Goal: Find specific page/section: Find specific page/section

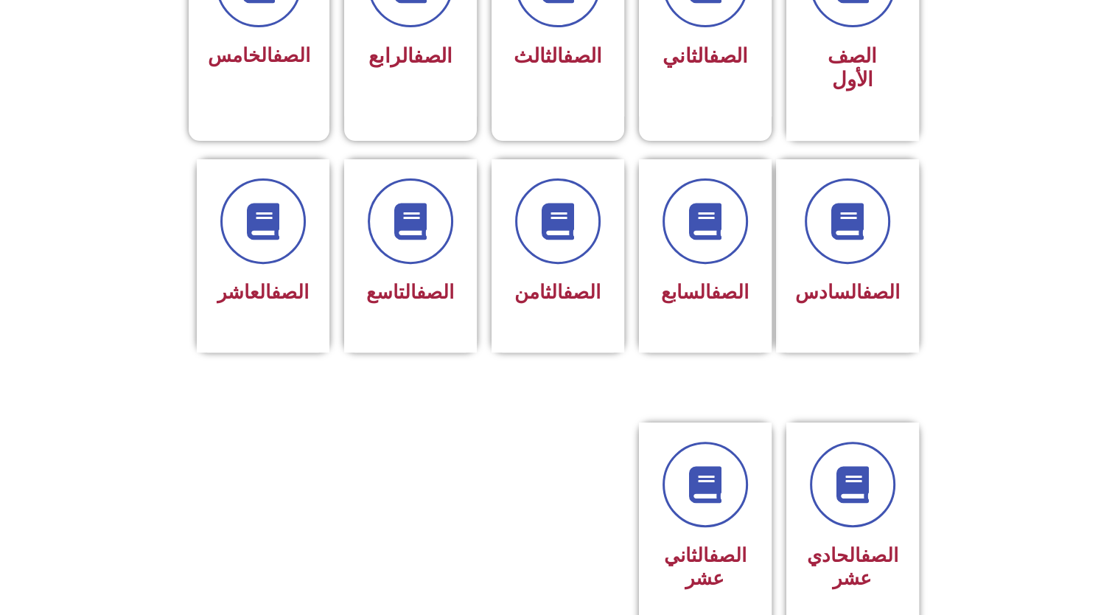
scroll to position [531, 0]
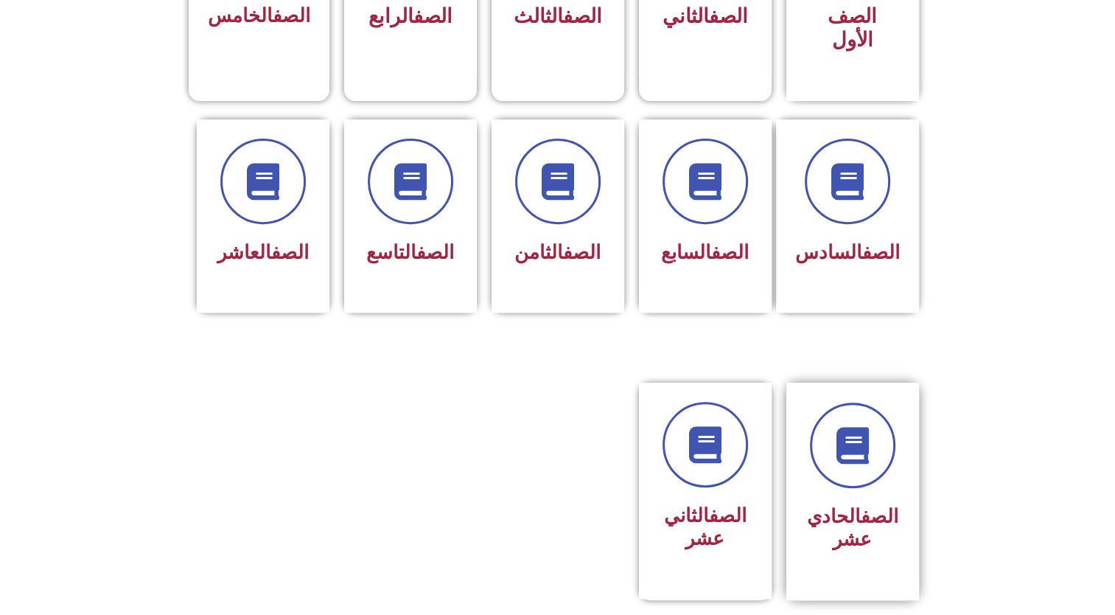
click at [829, 505] on h3 "الصف الحادي عشر" at bounding box center [852, 528] width 93 height 46
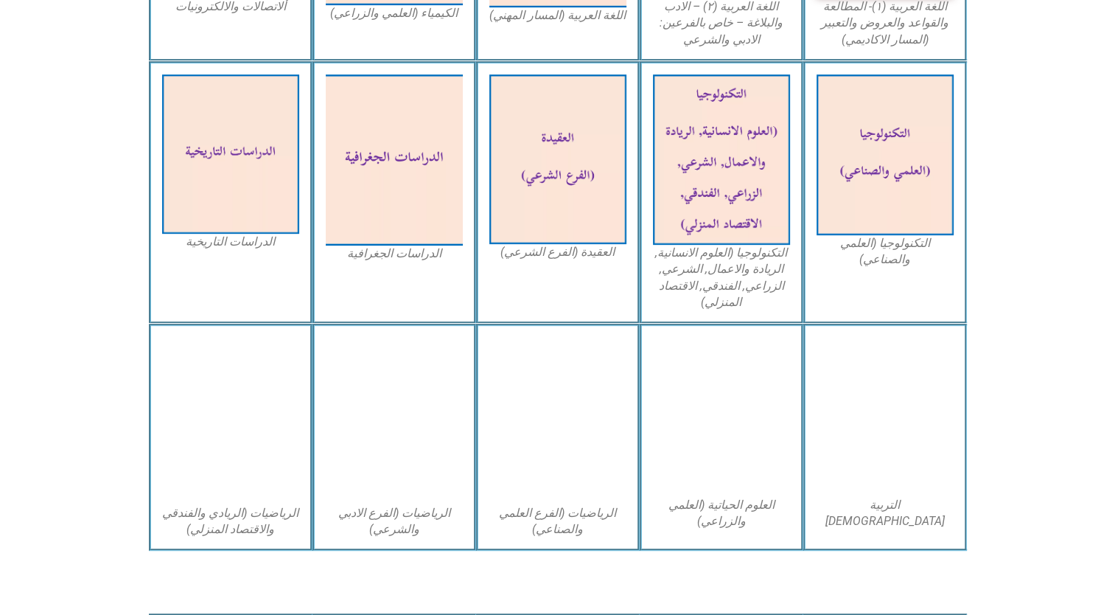
scroll to position [678, 0]
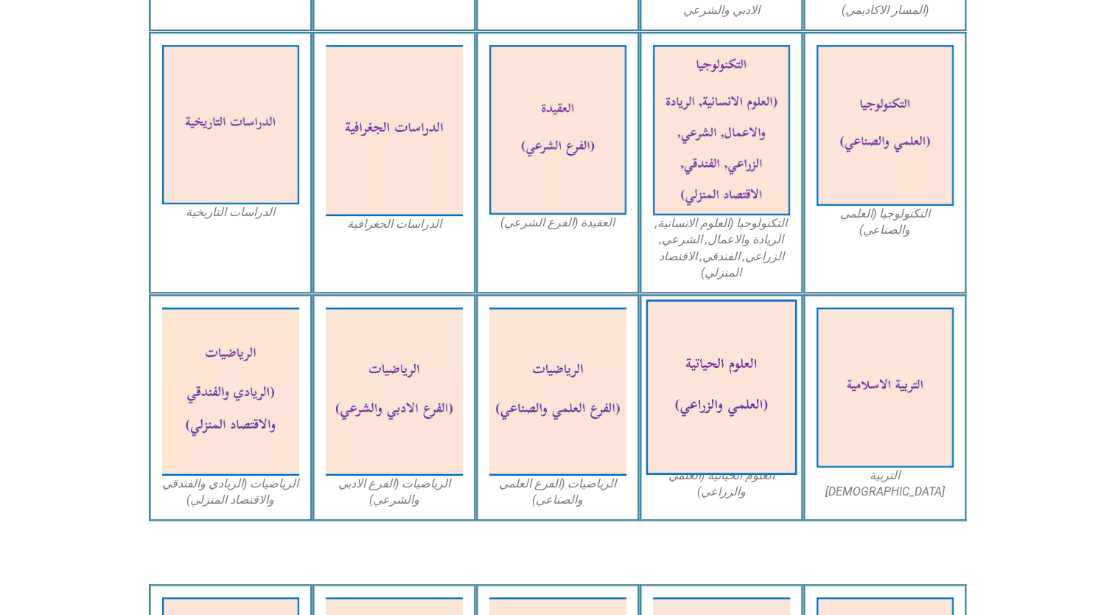
click at [752, 390] on img at bounding box center [721, 387] width 151 height 175
click at [713, 391] on img at bounding box center [721, 387] width 151 height 175
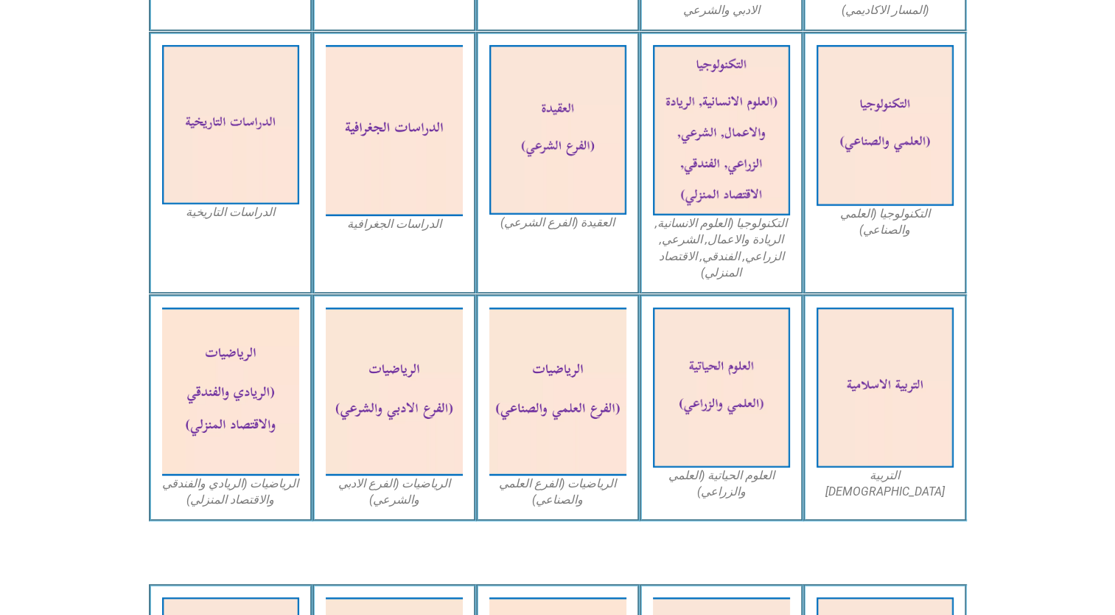
click at [770, 514] on div "العلوم الحياتية (العلمي والزراعي)" at bounding box center [722, 407] width 164 height 227
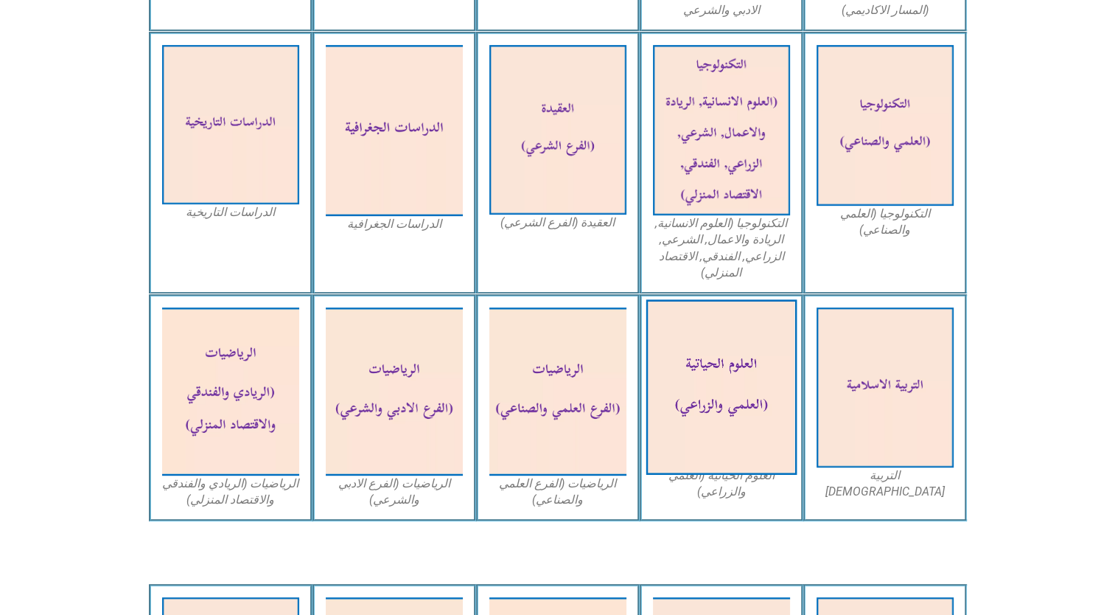
click at [726, 406] on img at bounding box center [721, 387] width 151 height 175
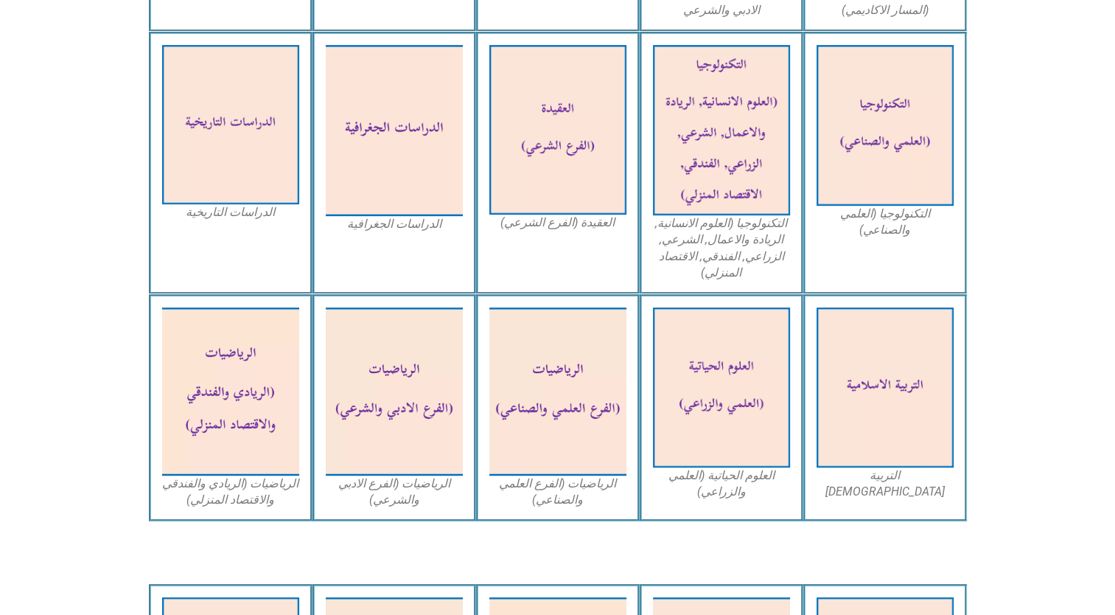
click at [687, 500] on figcaption "العلوم الحياتية (العلمي والزراعي)" at bounding box center [721, 483] width 137 height 33
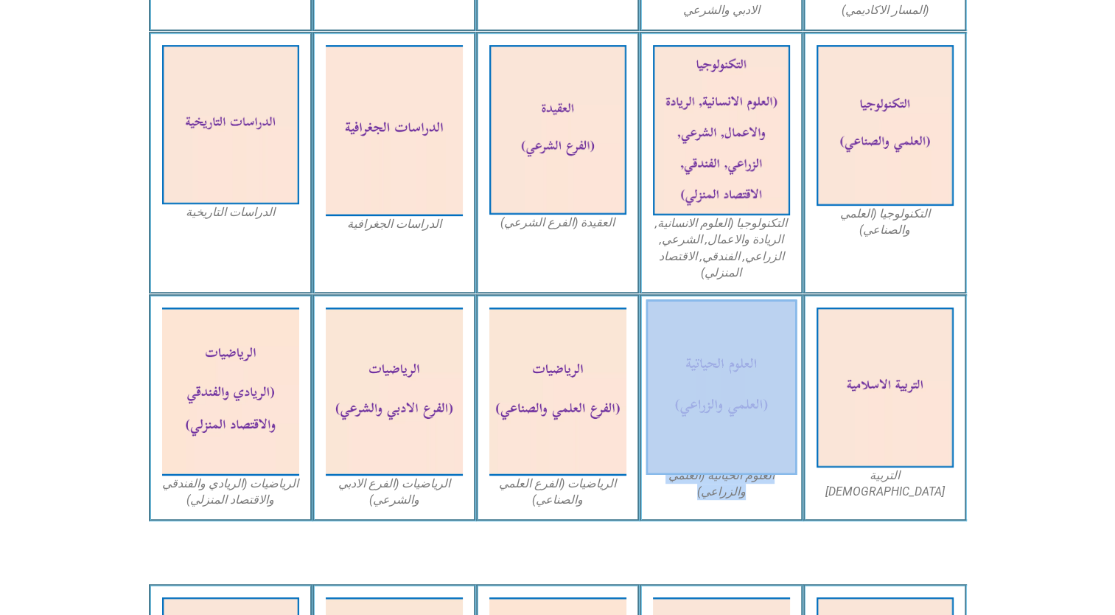
drag, startPoint x: 687, startPoint y: 500, endPoint x: 755, endPoint y: 408, distance: 114.4
click at [755, 408] on figure "العلوم الحياتية (العلمي والزراعي)" at bounding box center [721, 403] width 137 height 192
click at [755, 408] on img at bounding box center [721, 387] width 151 height 175
drag, startPoint x: 755, startPoint y: 408, endPoint x: 710, endPoint y: 376, distance: 55.0
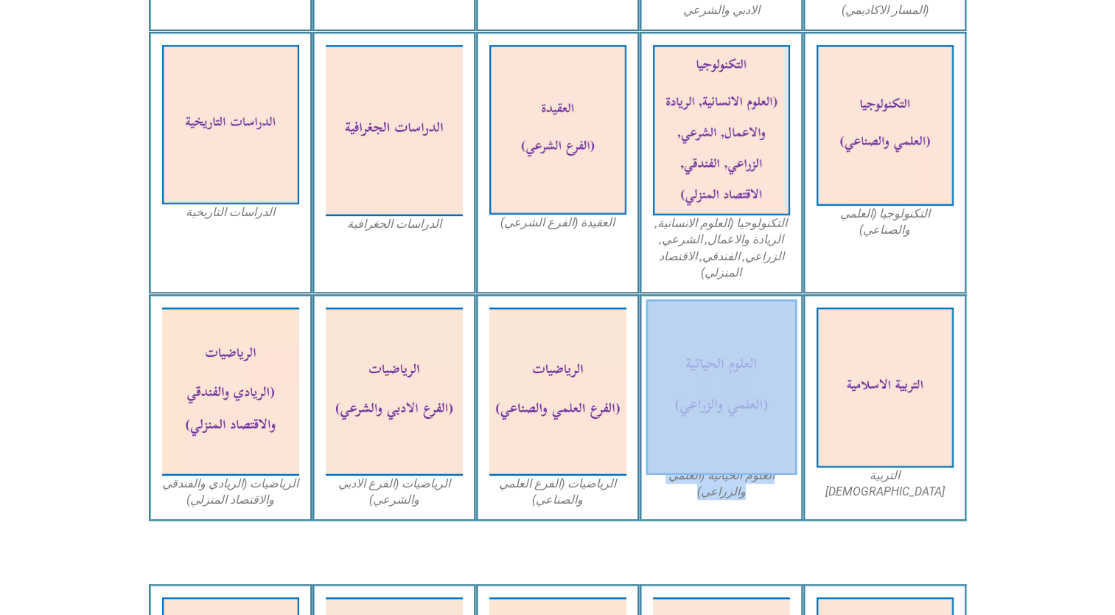
click at [710, 376] on img at bounding box center [721, 387] width 151 height 175
click at [766, 488] on figcaption "العلوم الحياتية (العلمي والزراعي)" at bounding box center [721, 483] width 137 height 33
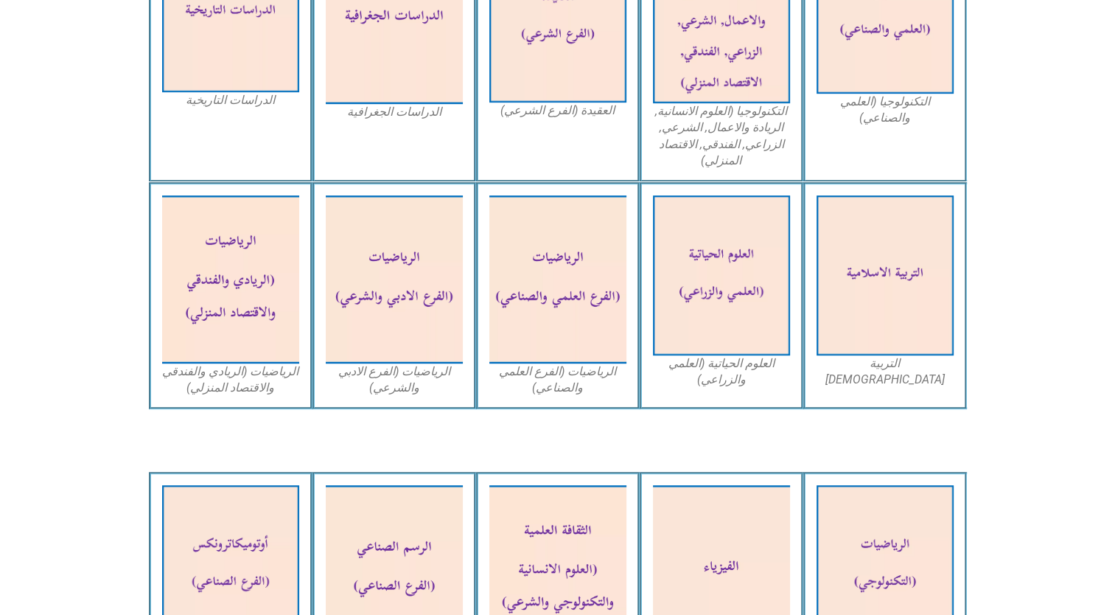
scroll to position [784, 0]
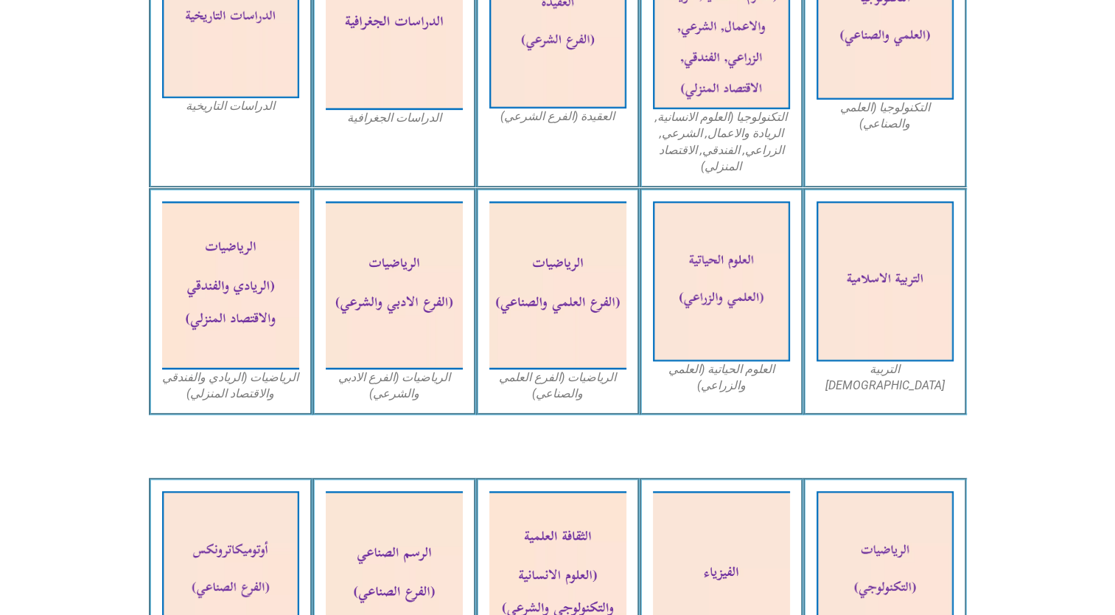
click at [713, 396] on div "العلوم الحياتية (العلمي والزراعي)" at bounding box center [722, 301] width 164 height 227
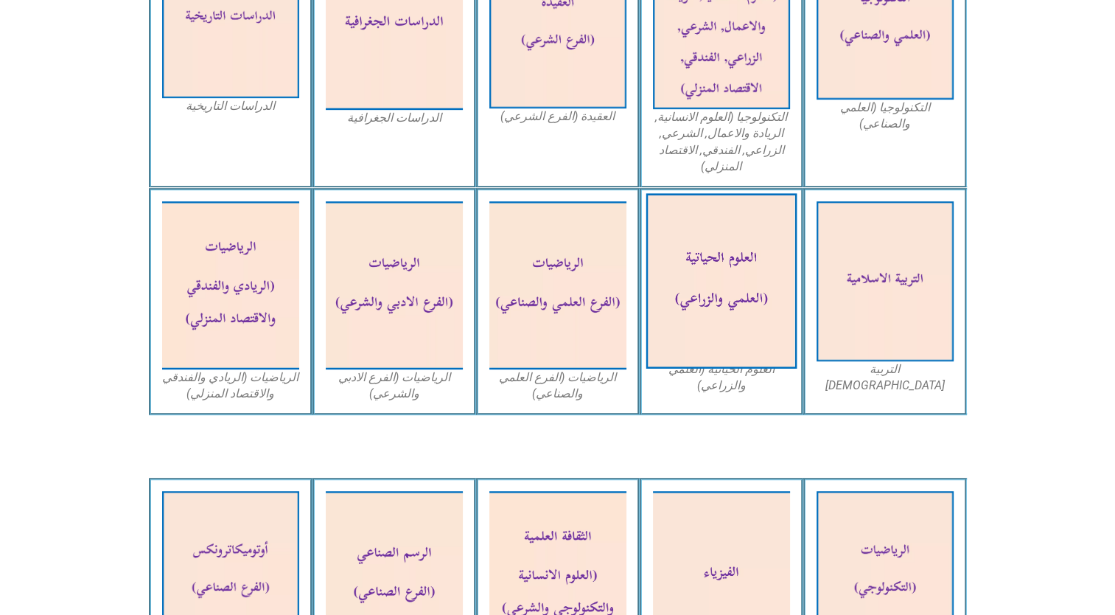
click at [754, 310] on img at bounding box center [721, 281] width 151 height 175
